Goal: Entertainment & Leisure: Consume media (video, audio)

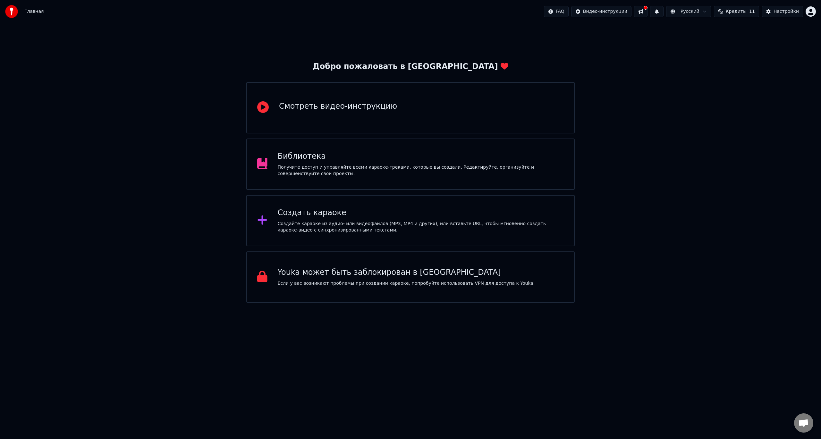
click at [369, 159] on div "Библиотека" at bounding box center [421, 156] width 286 height 10
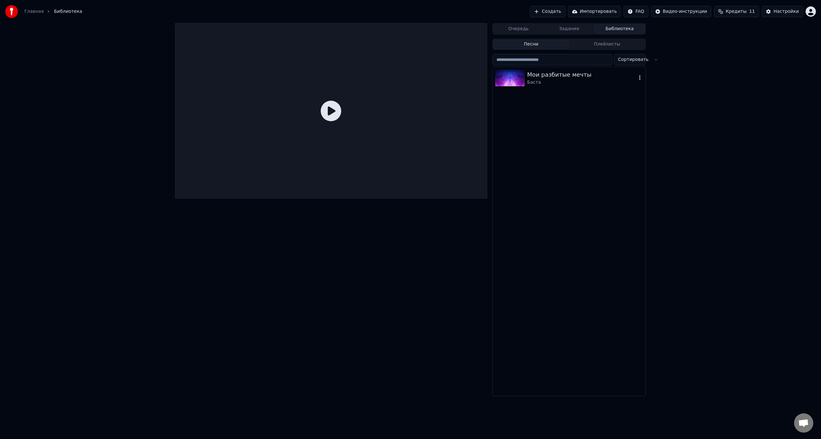
click at [542, 80] on div "Баста" at bounding box center [581, 82] width 109 height 6
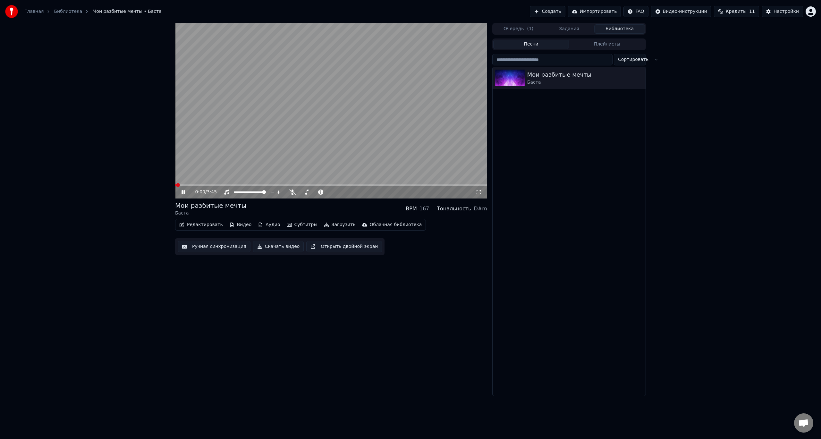
click at [368, 121] on video at bounding box center [331, 110] width 312 height 175
click at [344, 129] on video at bounding box center [331, 110] width 312 height 175
click at [478, 194] on icon at bounding box center [478, 192] width 4 height 4
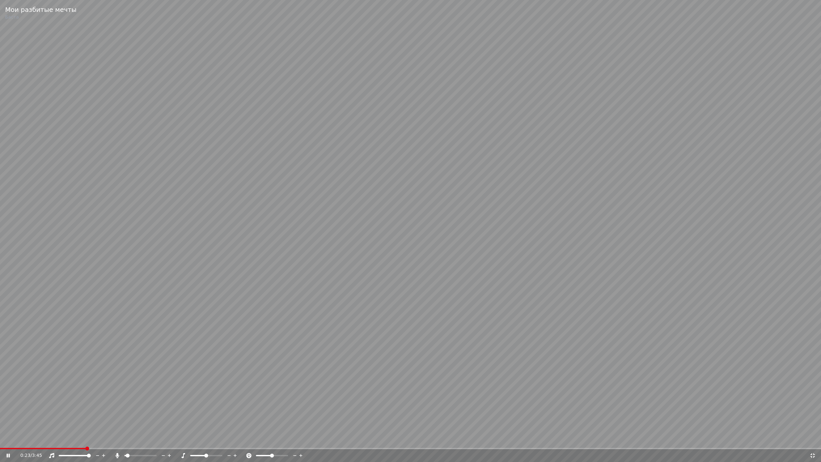
click at [126, 438] on span at bounding box center [128, 455] width 4 height 4
click at [130, 438] on span at bounding box center [132, 455] width 4 height 4
drag, startPoint x: 131, startPoint y: 457, endPoint x: 151, endPoint y: 458, distance: 19.9
click at [169, 438] on div "0:55 / 3:45" at bounding box center [410, 455] width 821 height 13
click at [124, 438] on span at bounding box center [126, 455] width 4 height 4
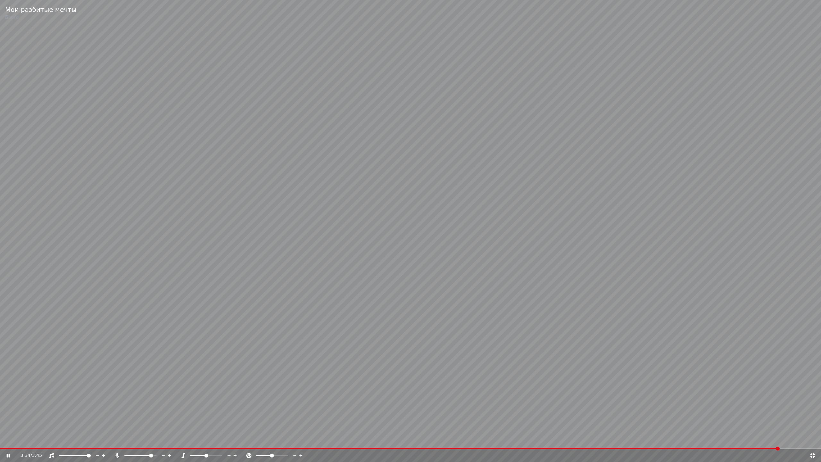
click at [813, 438] on icon at bounding box center [812, 455] width 4 height 4
